Goal: Book appointment/travel/reservation

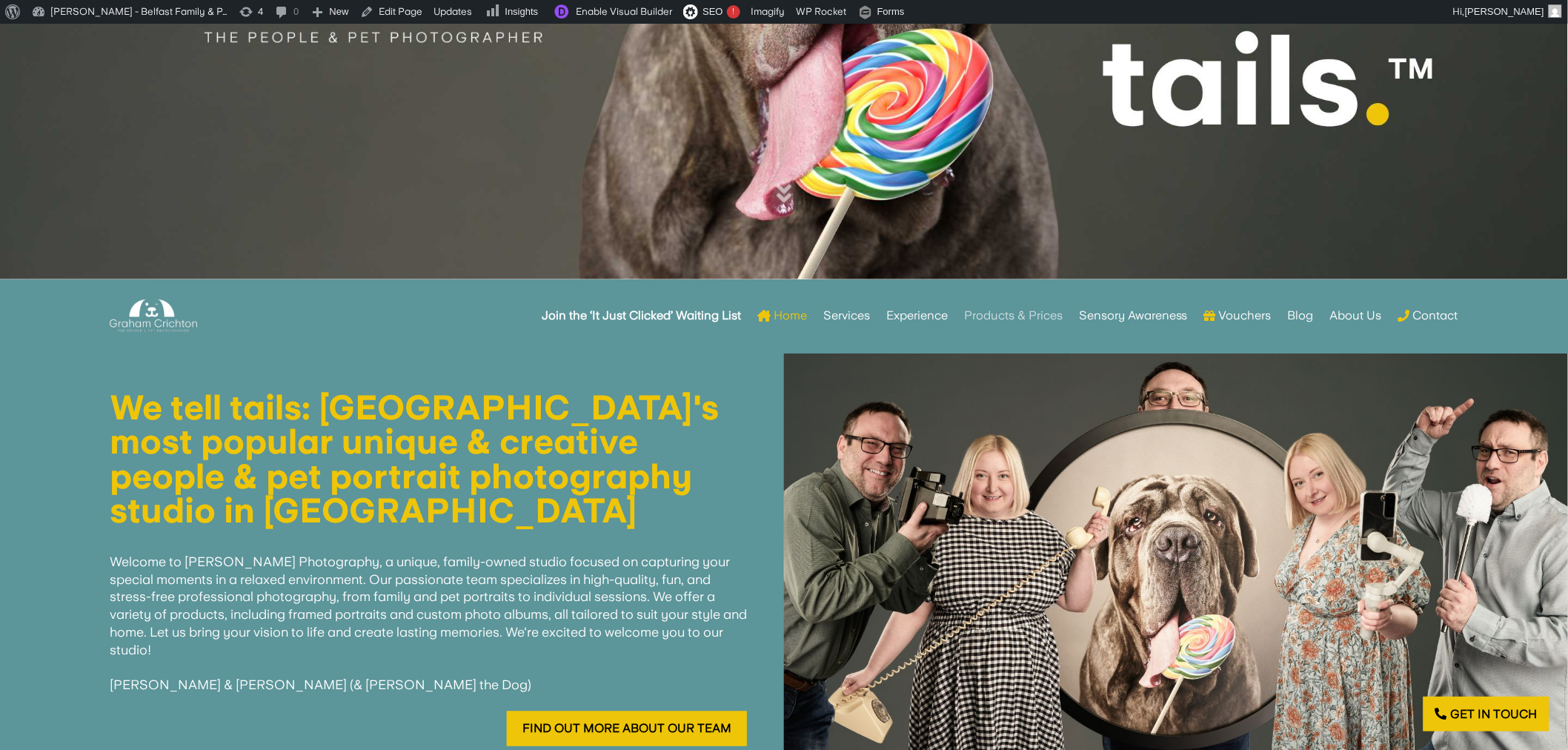
scroll to position [455, 0]
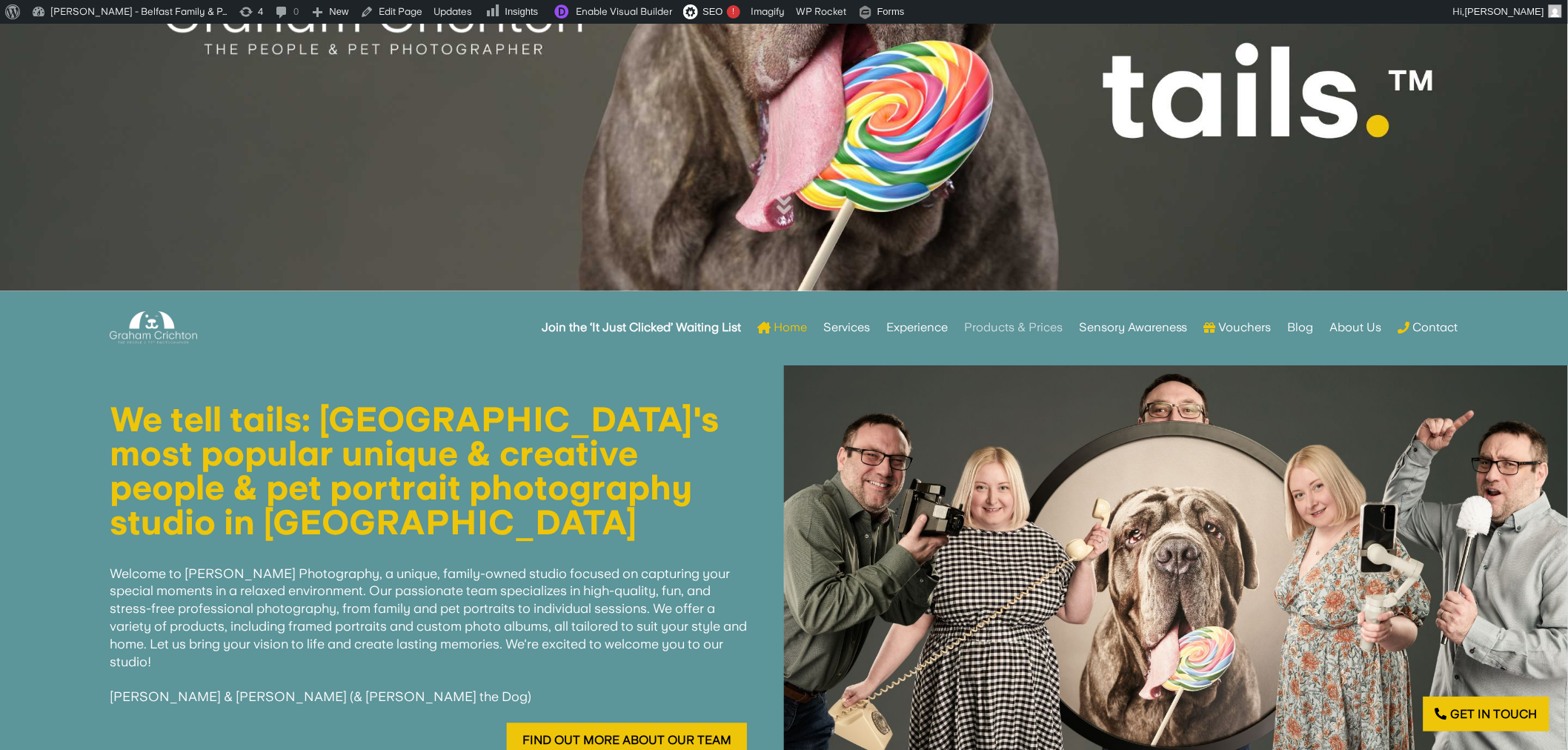
click at [1034, 320] on link "Products & Prices" at bounding box center [1013, 327] width 98 height 58
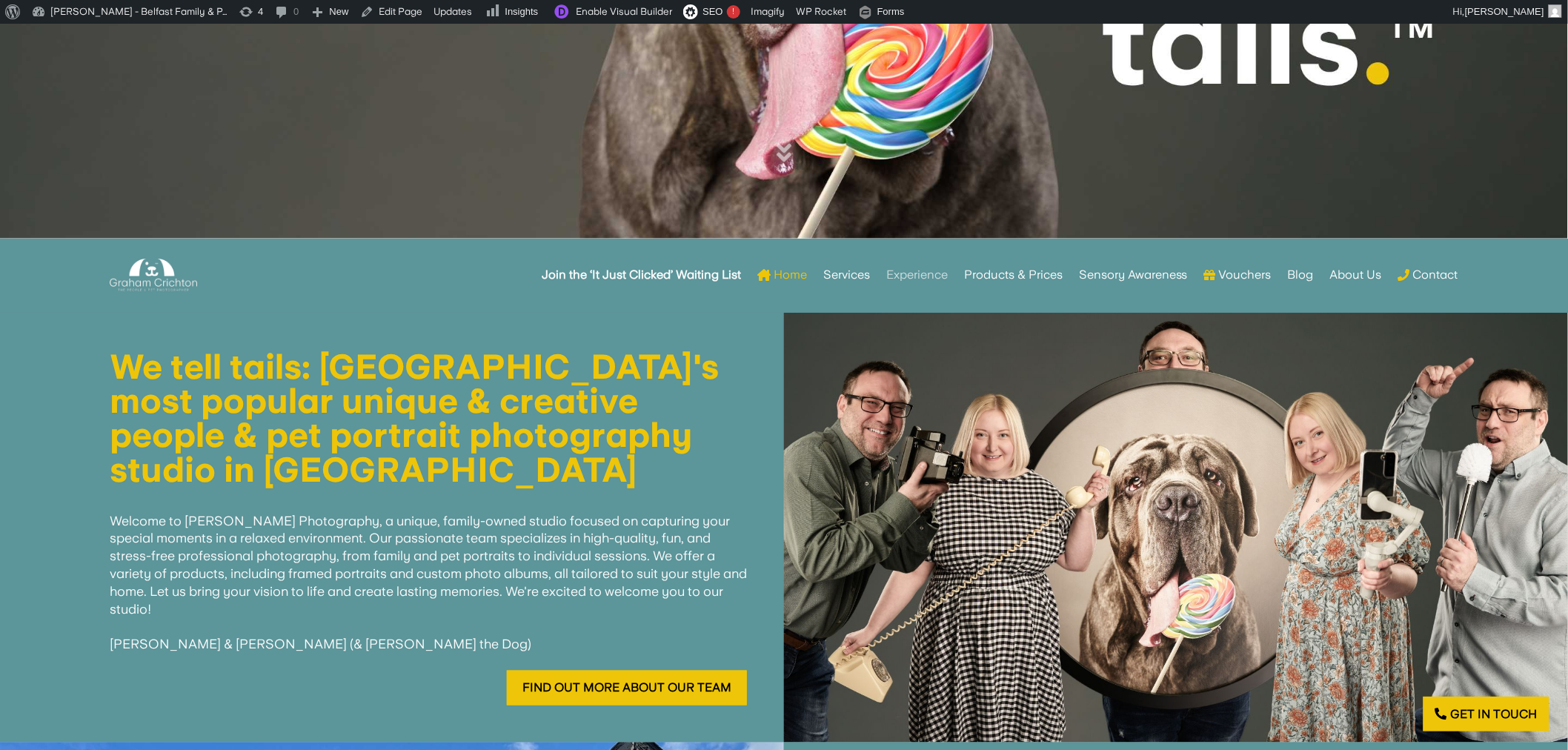
scroll to position [538, 0]
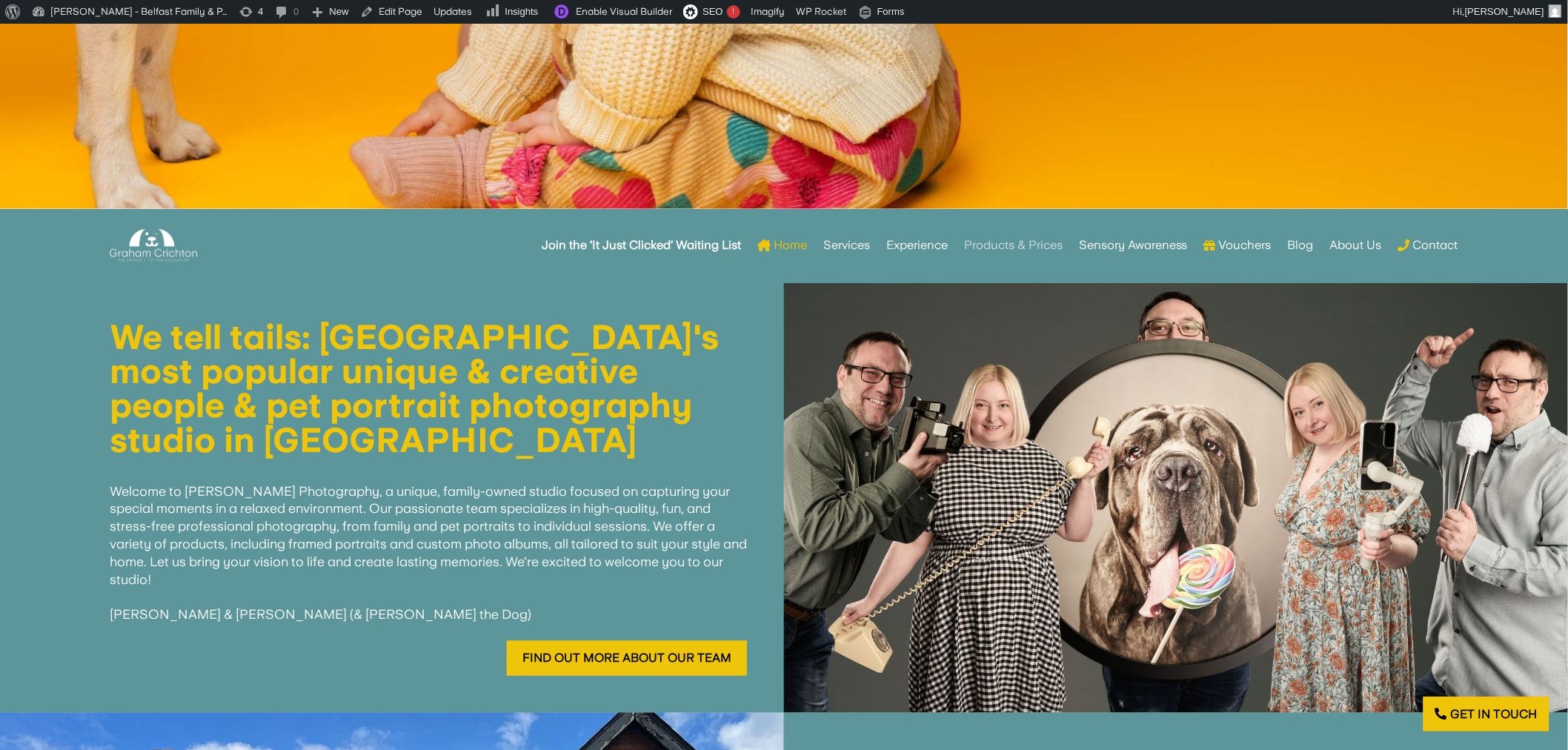
click at [1001, 239] on link "Products & Prices" at bounding box center [1013, 244] width 98 height 58
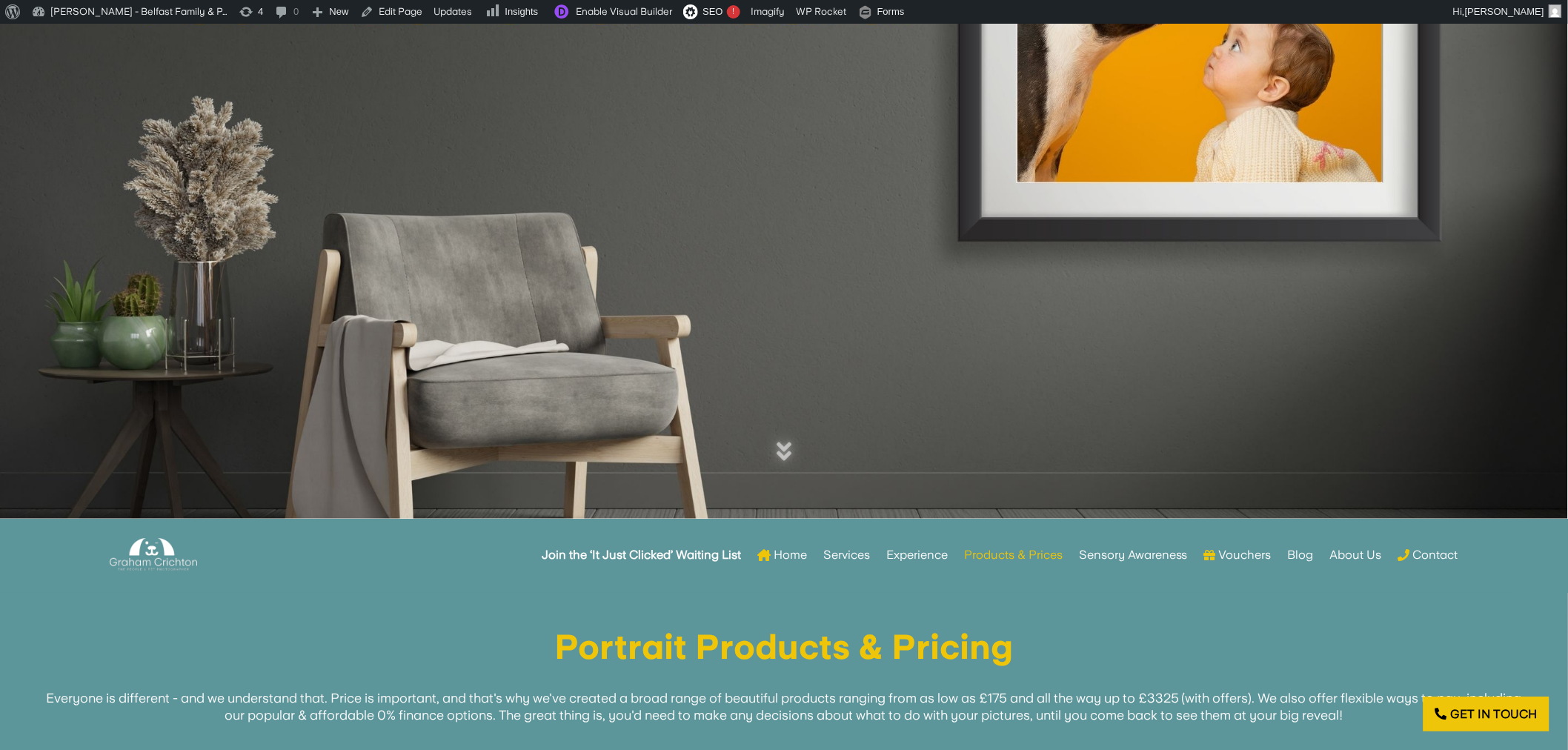
scroll to position [209, 0]
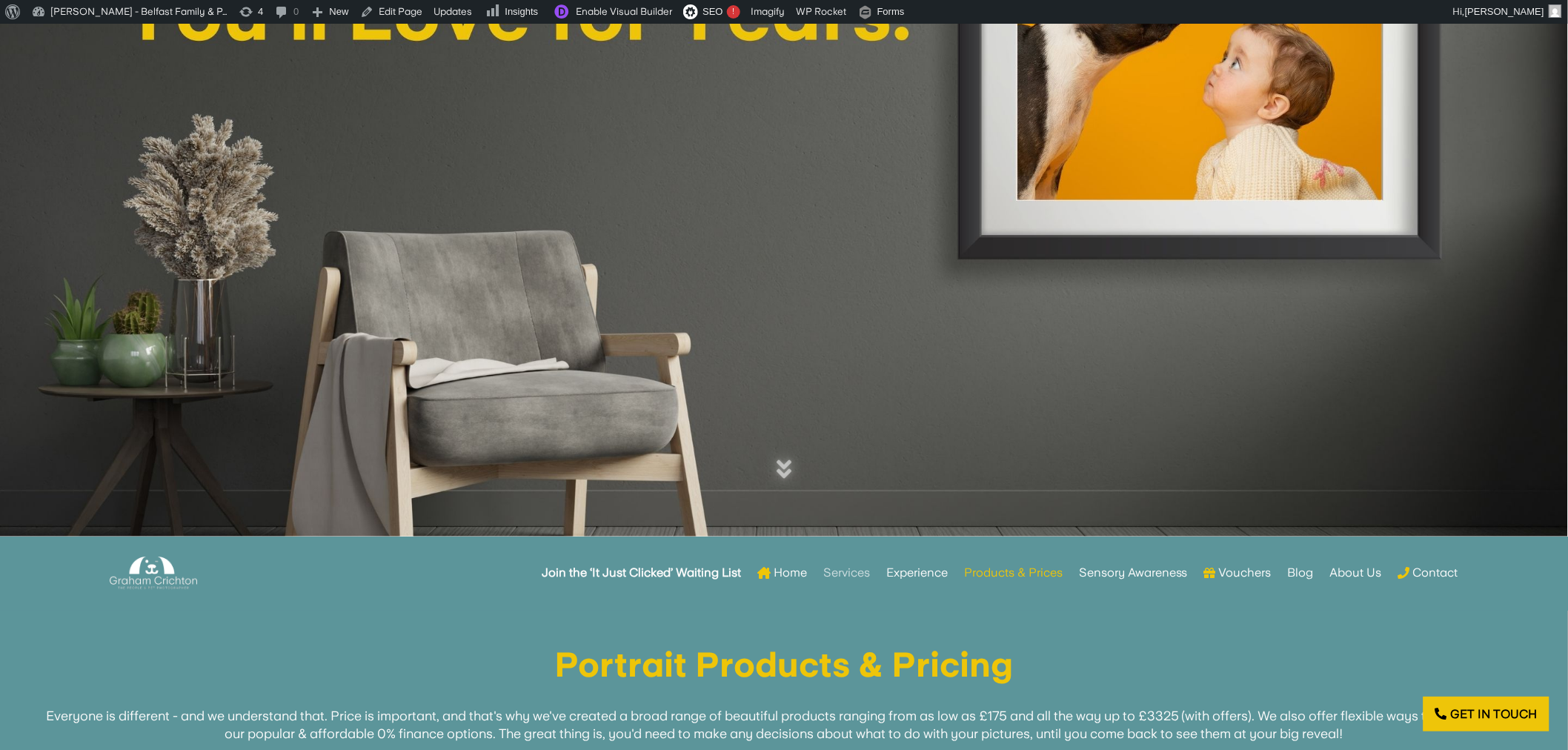
click at [843, 567] on link "Services" at bounding box center [846, 573] width 46 height 58
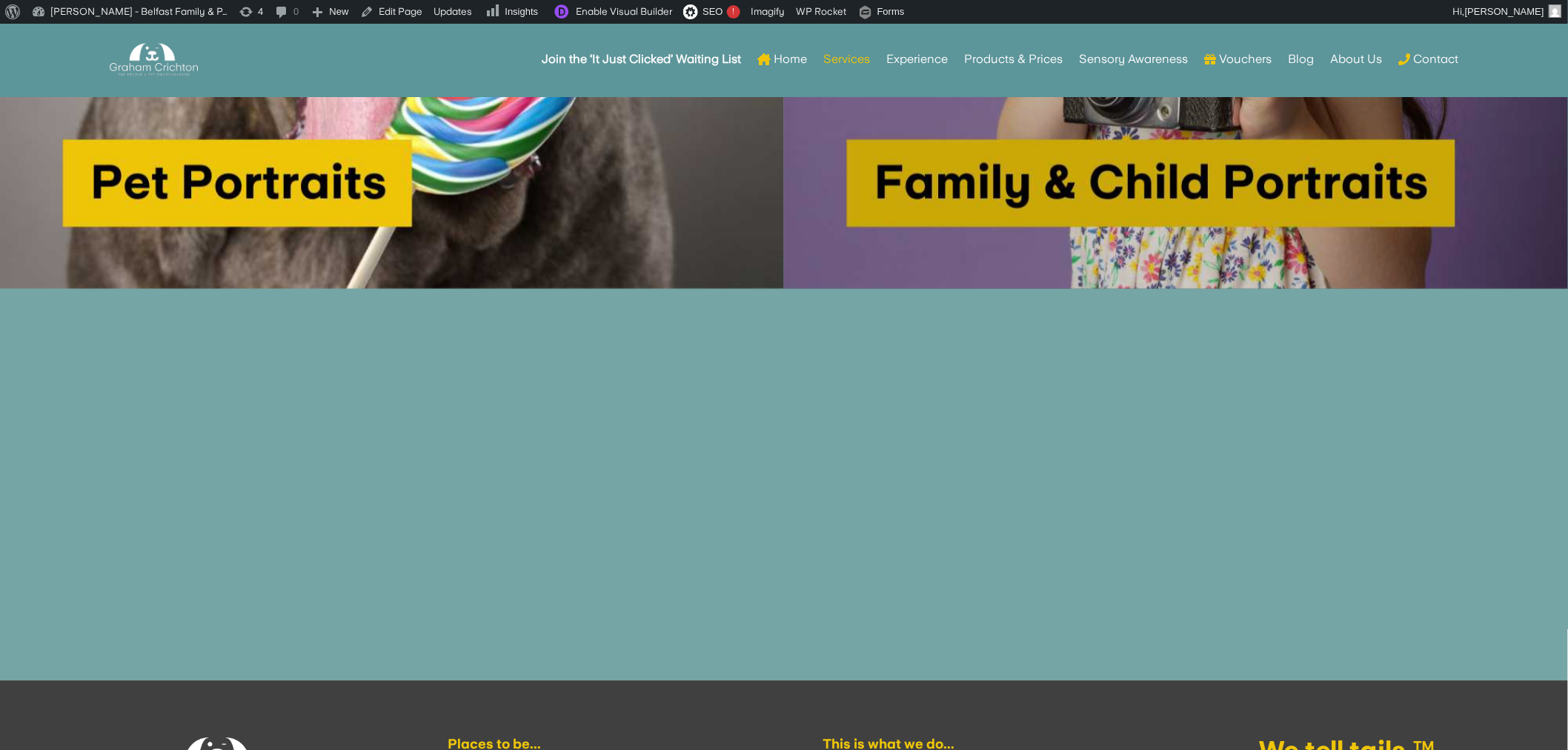
scroll to position [1691, 0]
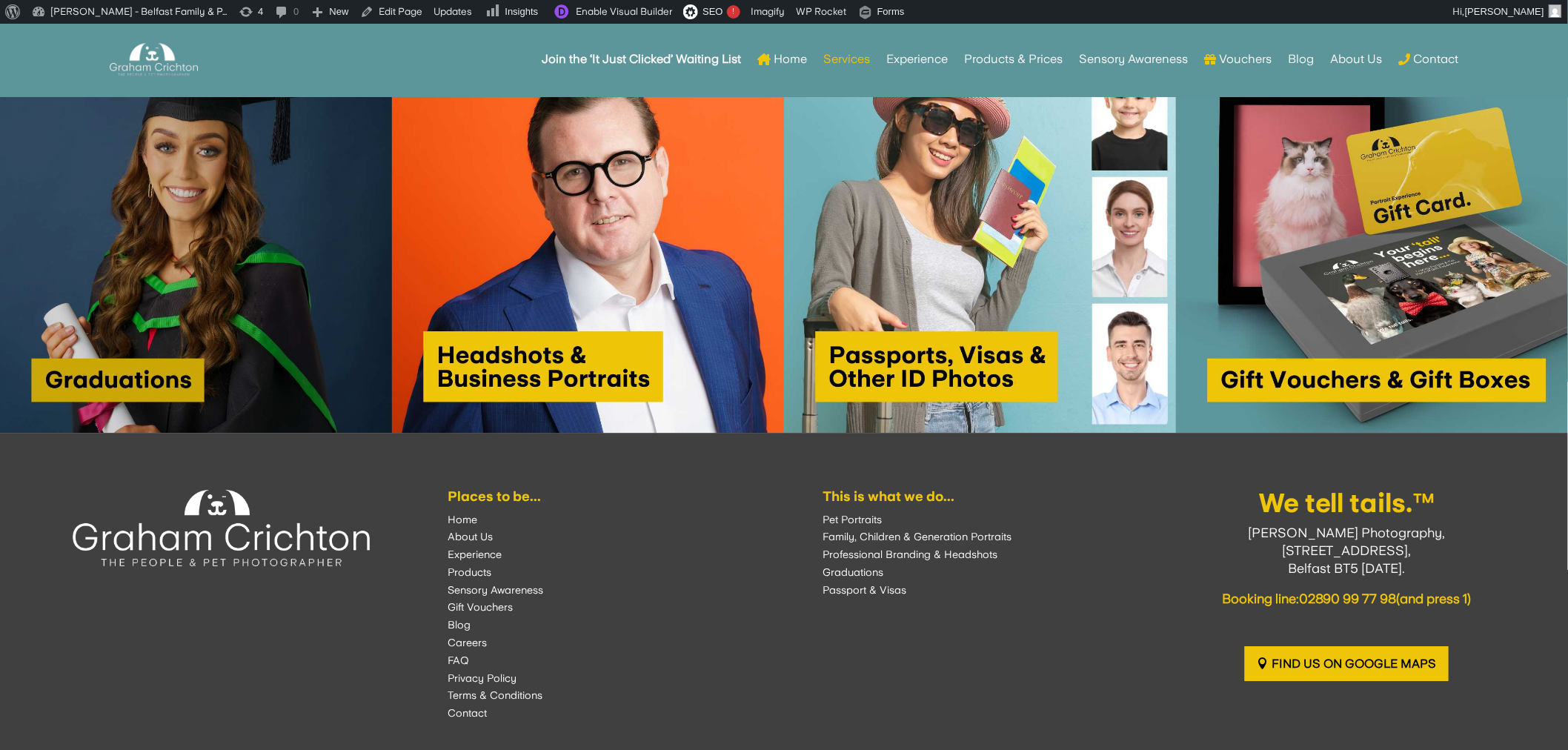
click at [100, 245] on img at bounding box center [196, 237] width 392 height 392
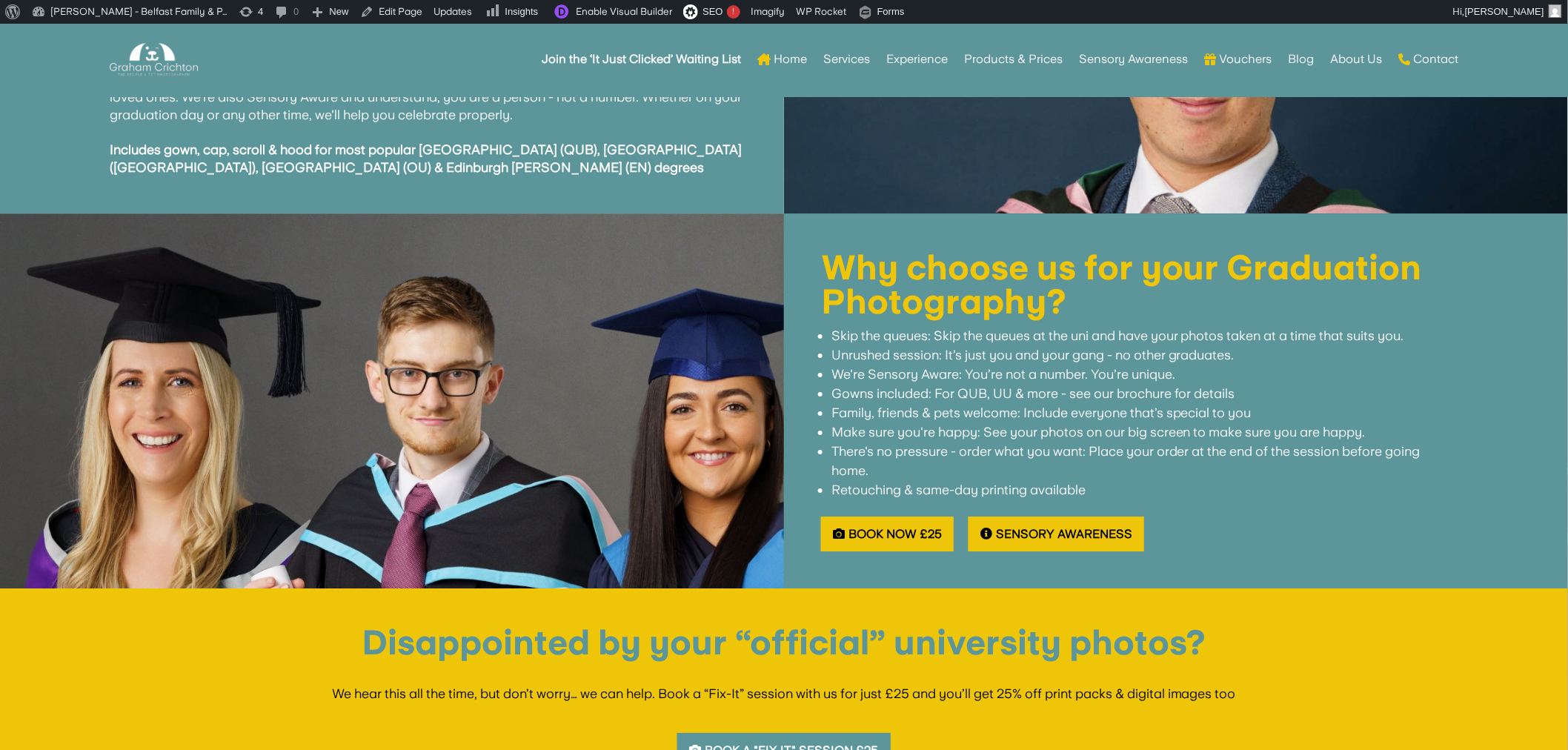
scroll to position [1775, 0]
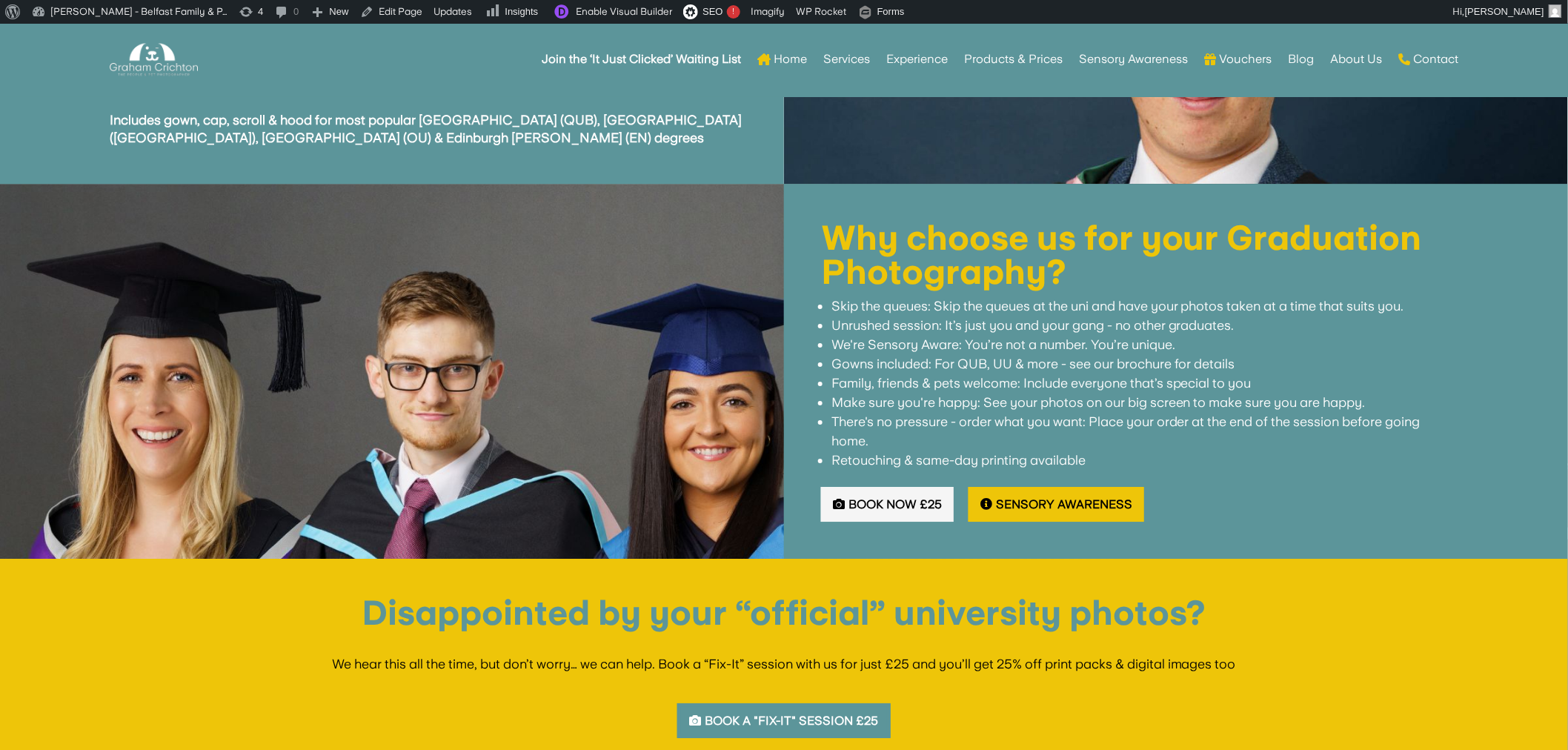
click at [860, 487] on link "Book Now £25" at bounding box center [887, 504] width 133 height 35
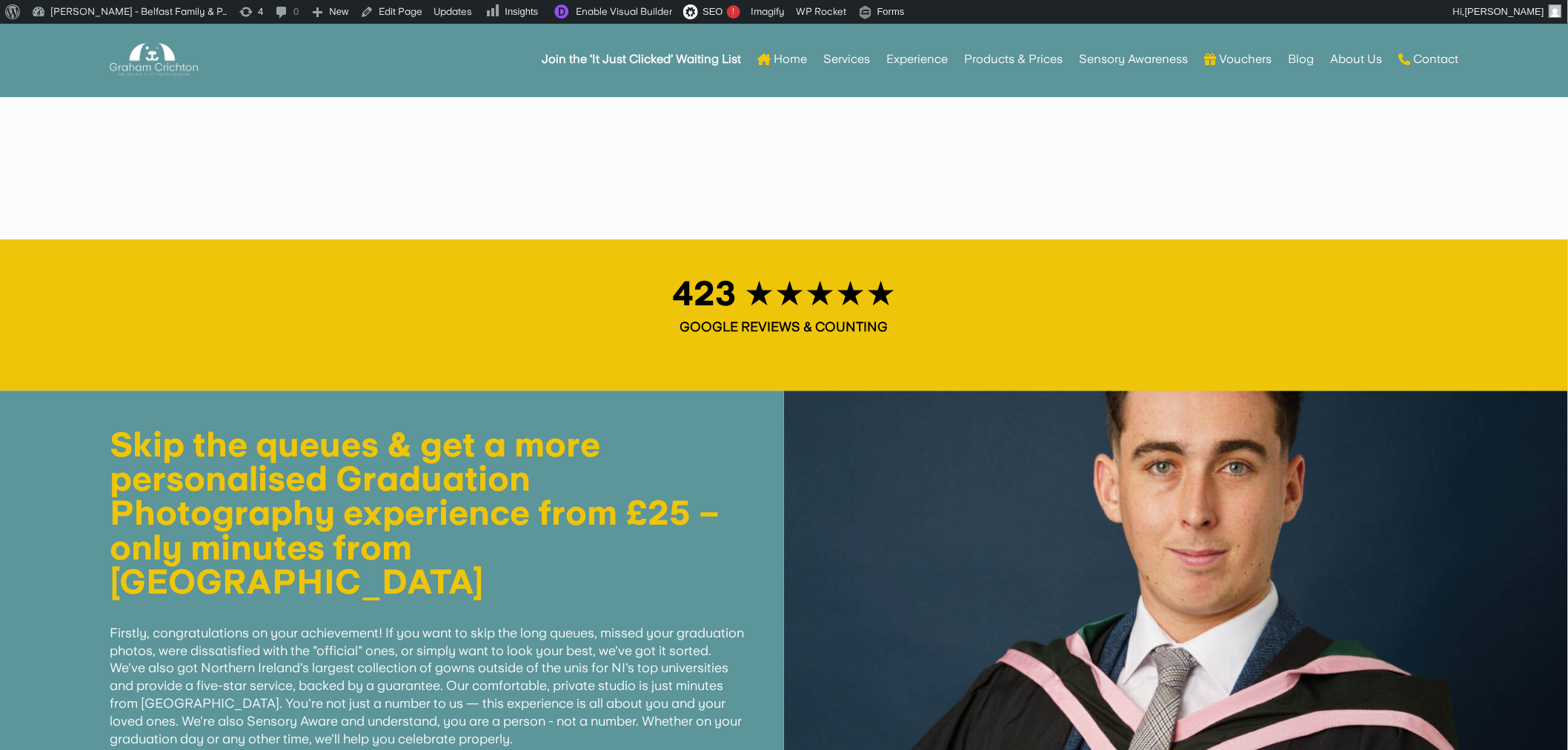
scroll to position [708, 0]
